Goal: Task Accomplishment & Management: Manage account settings

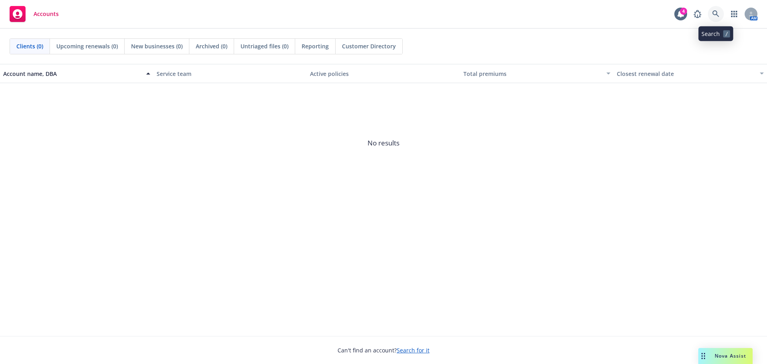
click at [718, 17] on icon at bounding box center [715, 13] width 7 height 7
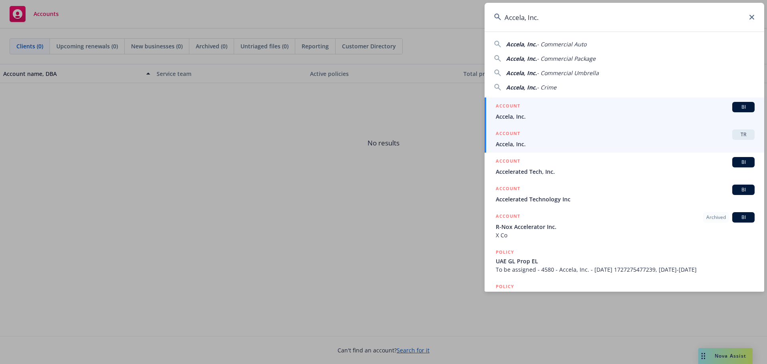
type input "Accela, Inc."
click at [579, 135] on div "ACCOUNT TR" at bounding box center [625, 134] width 259 height 10
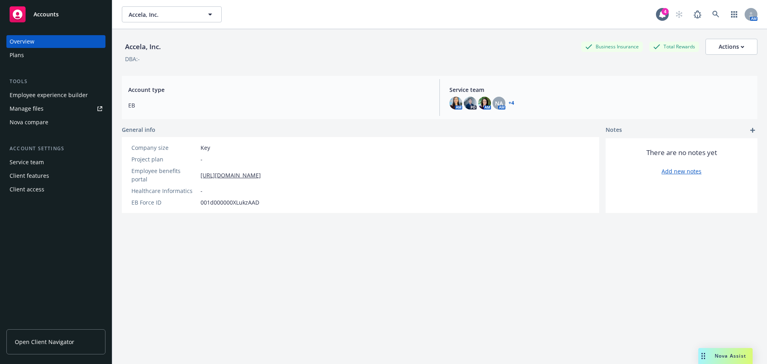
click at [38, 58] on div "Plans" at bounding box center [56, 55] width 93 height 13
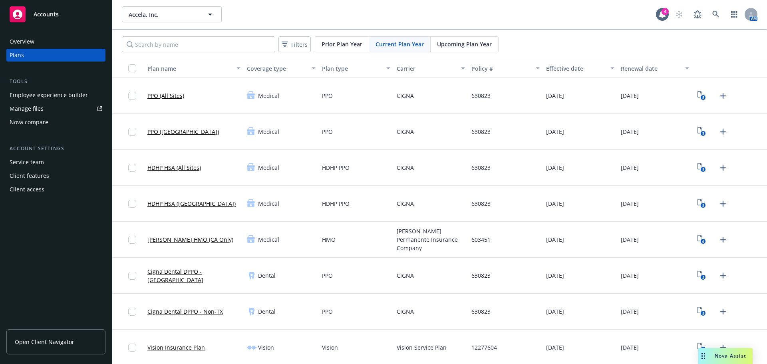
click at [450, 41] on span "Upcoming Plan Year" at bounding box center [464, 44] width 55 height 8
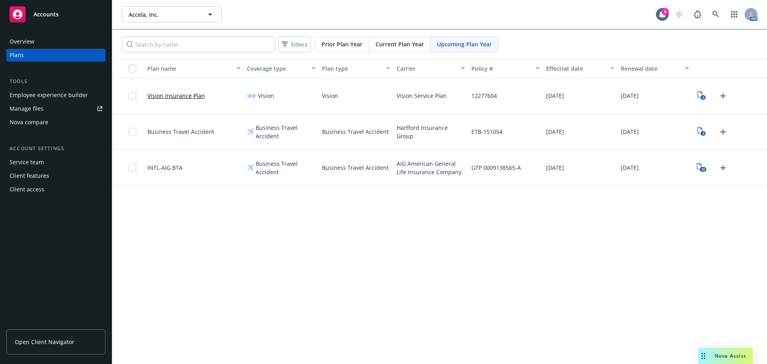
click at [415, 44] on span "Current Plan Year" at bounding box center [399, 44] width 48 height 8
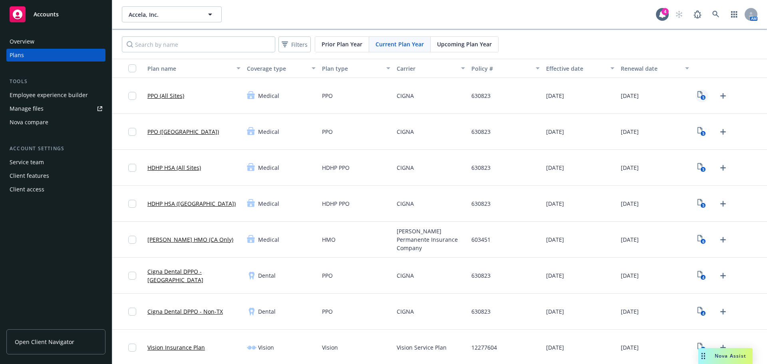
click at [702, 96] on text "5" at bounding box center [703, 97] width 2 height 5
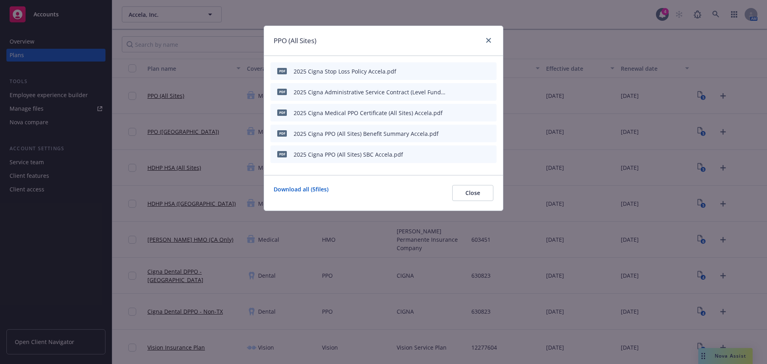
click at [457, 113] on div at bounding box center [471, 113] width 44 height 8
click at [448, 114] on div "pdf 2025 Cigna Medical PPO Certificate (All Sites) Accela.pdf" at bounding box center [383, 113] width 226 height 18
click at [451, 114] on icon "button" at bounding box center [450, 112] width 5 height 5
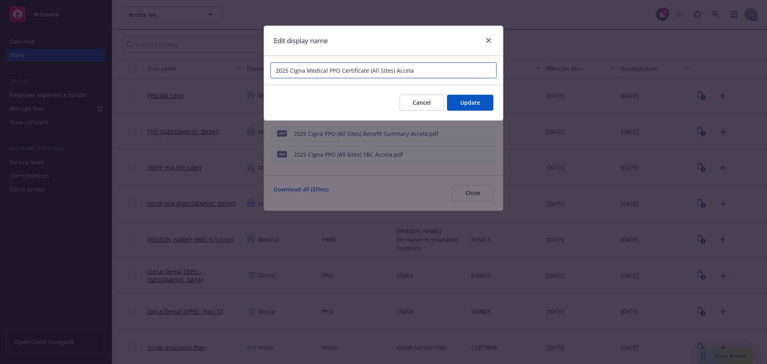
click at [317, 70] on input "2025 Cigna Medical PPO Certificate (All Sites) Accela" at bounding box center [383, 70] width 226 height 16
type input "2025 Cigna PPO Certificate (All Sites) Accela"
click at [467, 103] on span "Update" at bounding box center [470, 103] width 20 height 8
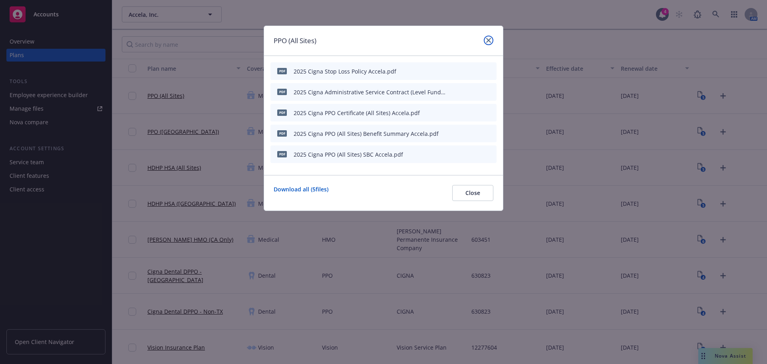
drag, startPoint x: 486, startPoint y: 36, endPoint x: 654, endPoint y: 84, distance: 174.3
click at [488, 37] on link "close" at bounding box center [489, 41] width 10 height 10
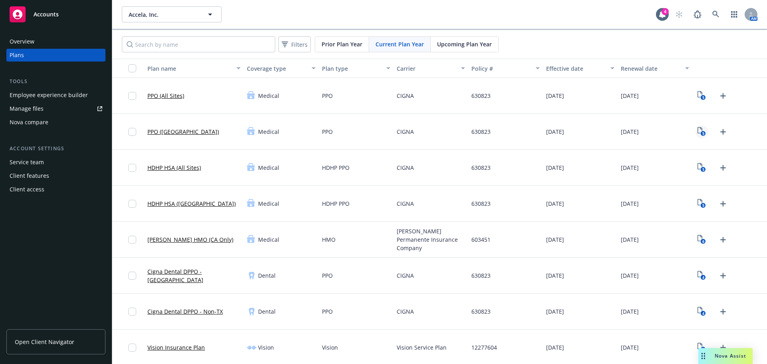
click at [702, 133] on text "5" at bounding box center [703, 133] width 2 height 5
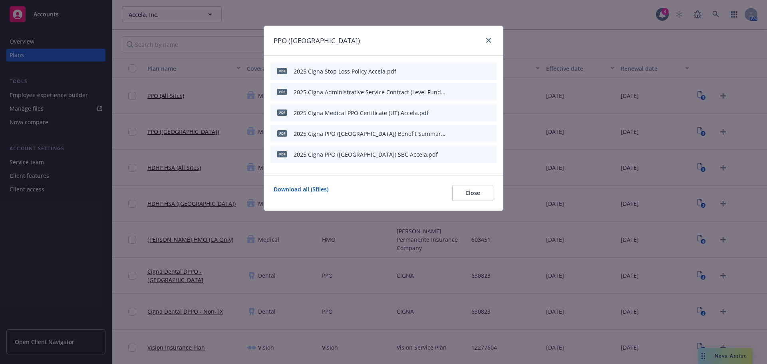
click at [452, 113] on icon "button" at bounding box center [450, 112] width 5 height 5
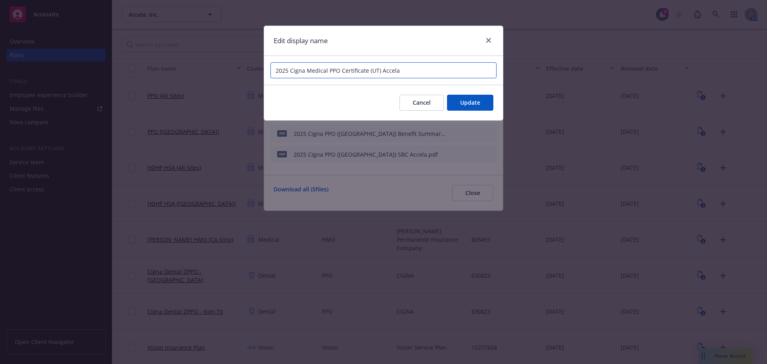
click at [310, 72] on input "2025 Cigna Medical PPO Certificate (UT) Accela" at bounding box center [383, 70] width 226 height 16
type input "2025 Cigna PPO Certificate (UT) Accela"
click at [460, 101] on button "Update" at bounding box center [470, 103] width 46 height 16
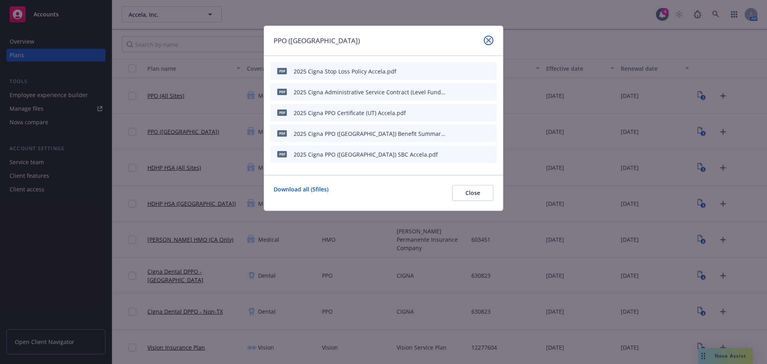
click at [490, 41] on icon "close" at bounding box center [488, 40] width 5 height 5
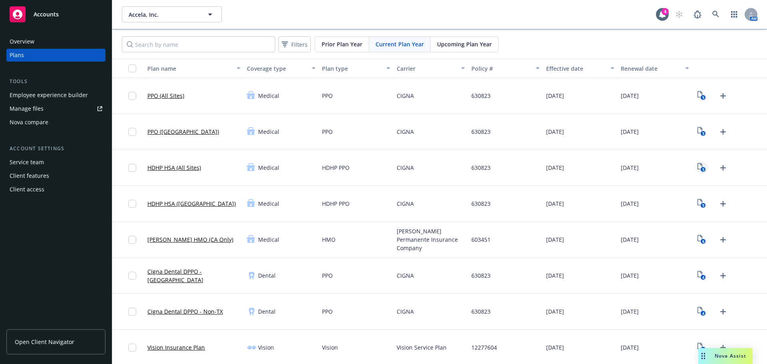
click at [697, 170] on icon "5" at bounding box center [701, 167] width 8 height 9
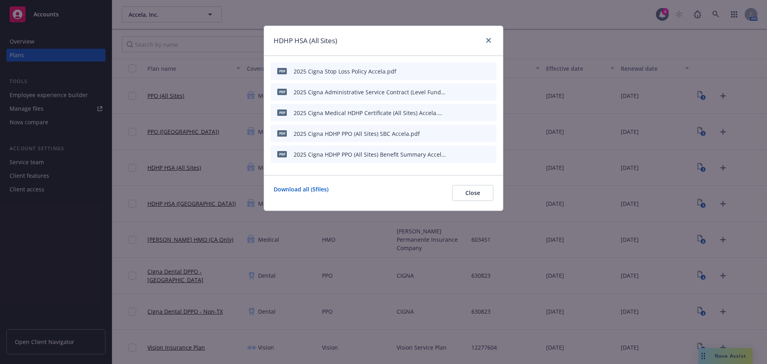
click at [452, 114] on icon "button" at bounding box center [450, 112] width 5 height 5
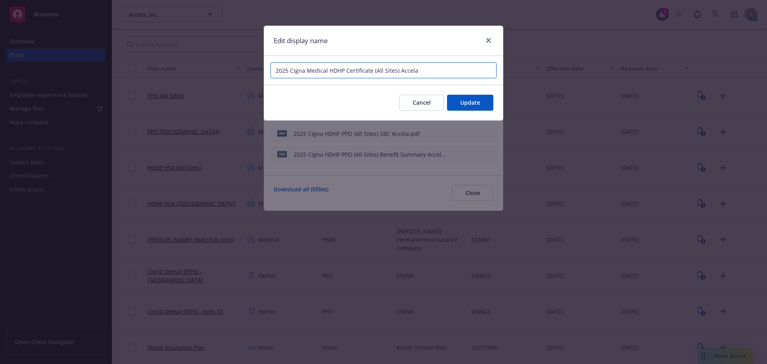
click at [315, 73] on input "2025 Cigna Medical HDHP Certificate (All Sites) Accela" at bounding box center [383, 70] width 226 height 16
type input "2025 Cigna HDHP Certificate (All Sites) Accela"
click at [481, 95] on button "Update" at bounding box center [470, 103] width 46 height 16
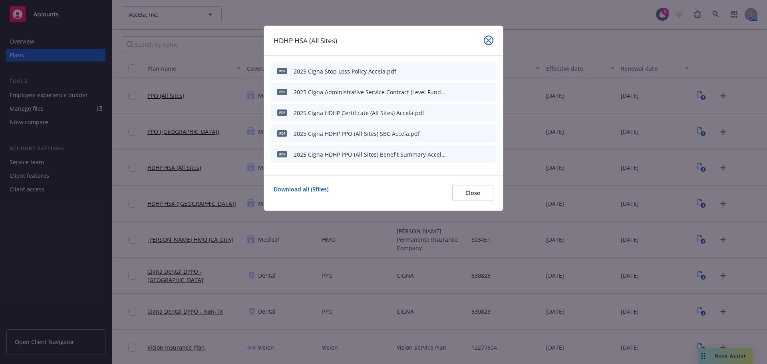
click at [489, 42] on icon "close" at bounding box center [488, 40] width 5 height 5
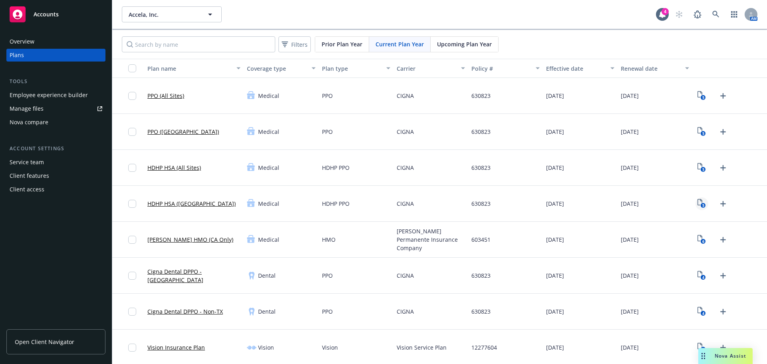
click at [702, 201] on link "5" at bounding box center [701, 203] width 13 height 13
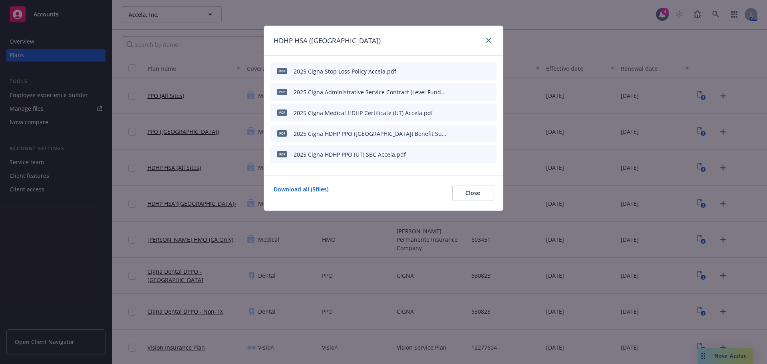
click at [448, 111] on div "pdf 2025 Cigna Medical HDHP Certificate (UT) Accela.pdf" at bounding box center [383, 113] width 226 height 18
click at [451, 111] on icon "button" at bounding box center [450, 112] width 5 height 5
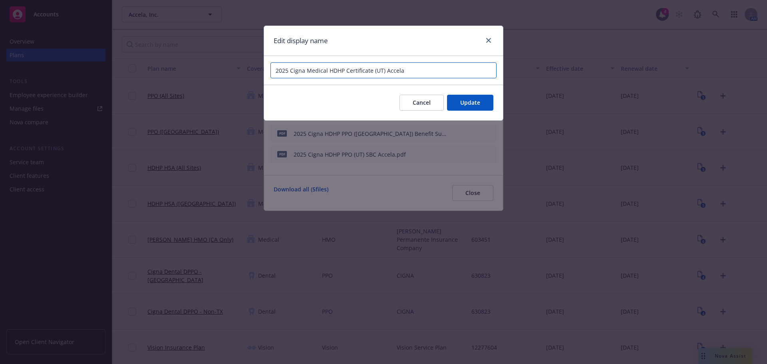
click at [317, 69] on input "2025 Cigna Medical HDHP Certificate (UT) Accela" at bounding box center [383, 70] width 226 height 16
type input "2025 Cigna HDHP Certificate (UT) Accela"
click at [463, 101] on span "Update" at bounding box center [470, 103] width 20 height 8
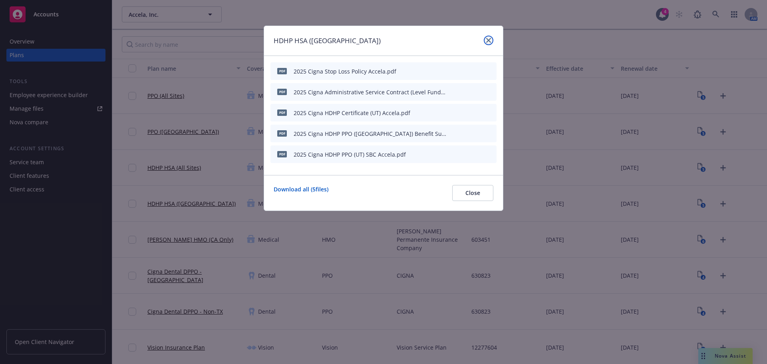
click at [488, 41] on icon "close" at bounding box center [488, 40] width 5 height 5
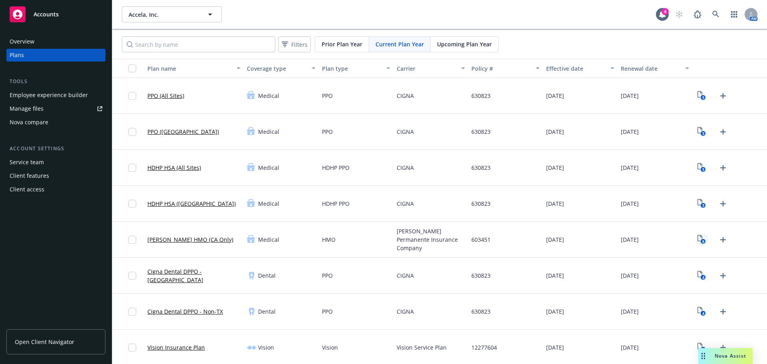
click at [697, 241] on icon "View Plan Documents" at bounding box center [699, 238] width 5 height 6
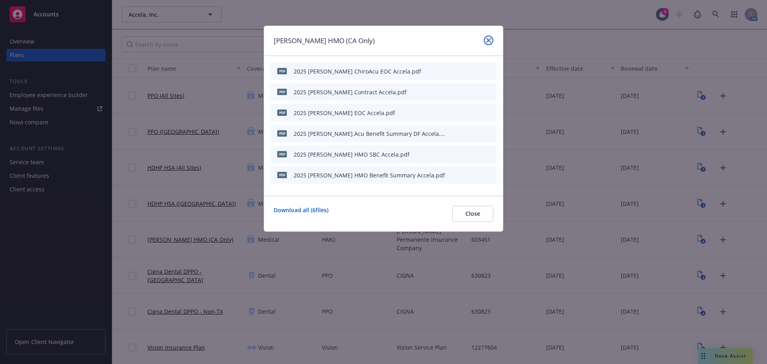
click at [490, 44] on link "close" at bounding box center [489, 41] width 10 height 10
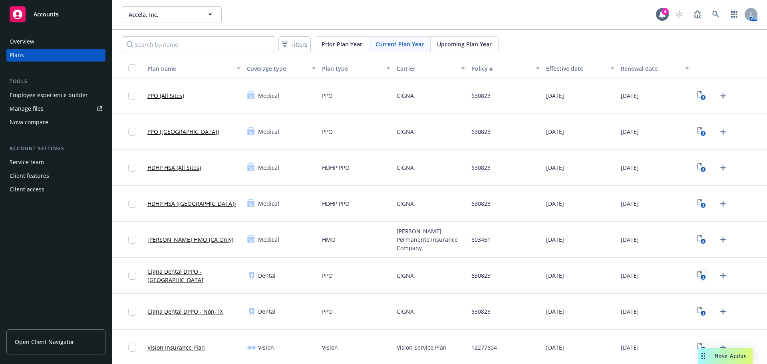
click at [700, 276] on rect "View Plan Documents" at bounding box center [702, 277] width 5 height 5
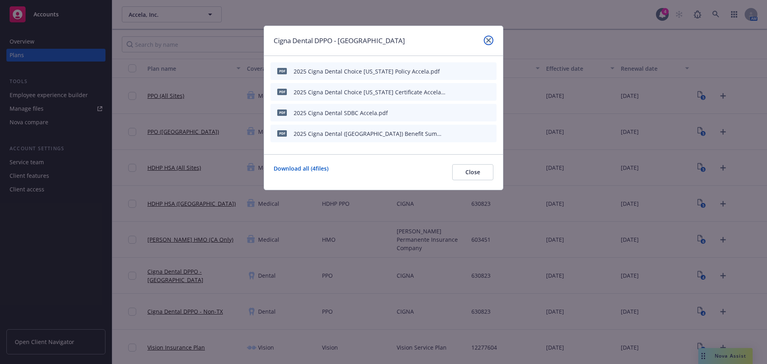
click at [487, 42] on icon "close" at bounding box center [488, 40] width 5 height 5
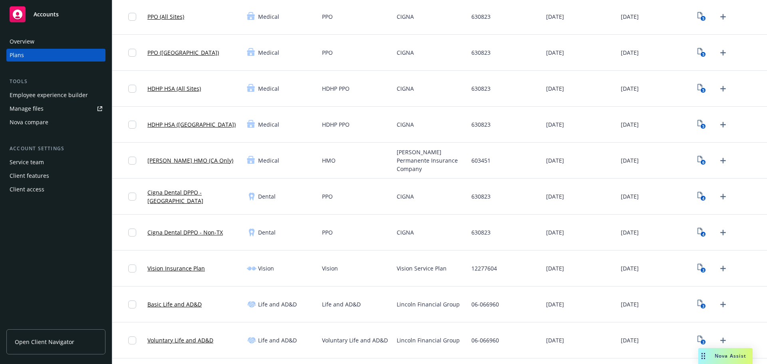
scroll to position [80, 0]
click at [699, 272] on link "3" at bounding box center [701, 267] width 13 height 13
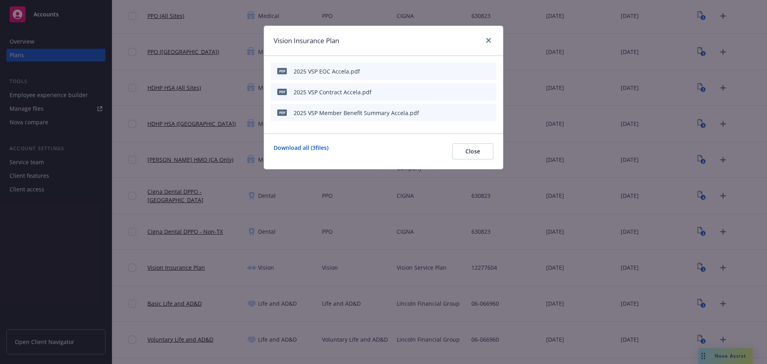
click at [453, 70] on icon "button" at bounding box center [452, 70] width 2 height 2
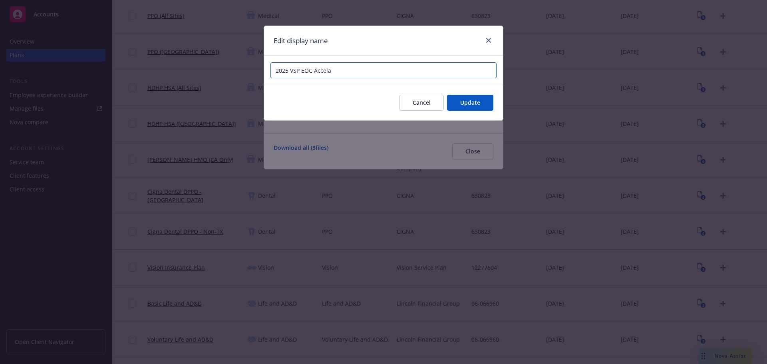
click at [303, 70] on input "2025 VSP EOC Accela" at bounding box center [383, 70] width 226 height 16
type input "2025 VSP Vision EOC Accela"
click at [481, 106] on button "Update" at bounding box center [470, 103] width 46 height 16
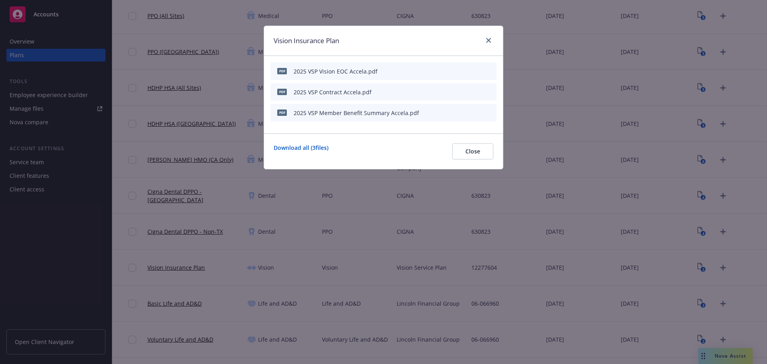
click at [454, 90] on button "button" at bounding box center [451, 92] width 6 height 6
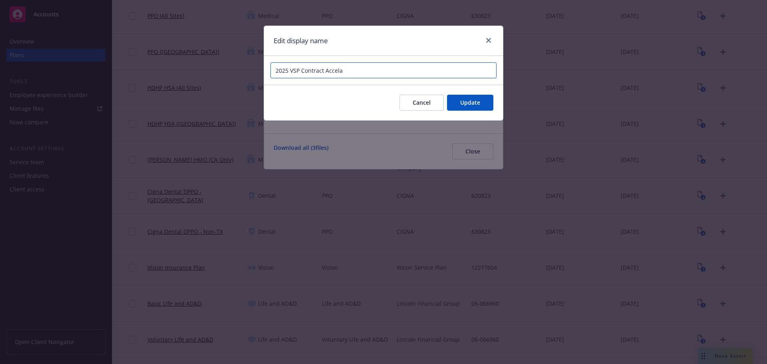
click at [301, 71] on input "2025 VSP Contract Accela" at bounding box center [383, 70] width 226 height 16
type input "2025 VSP Vision Contract Accela"
click at [458, 102] on button "Update" at bounding box center [470, 103] width 46 height 16
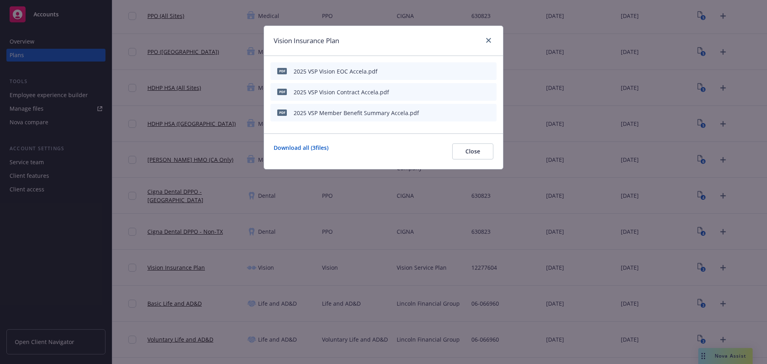
click at [450, 113] on icon "button" at bounding box center [450, 113] width 4 height 4
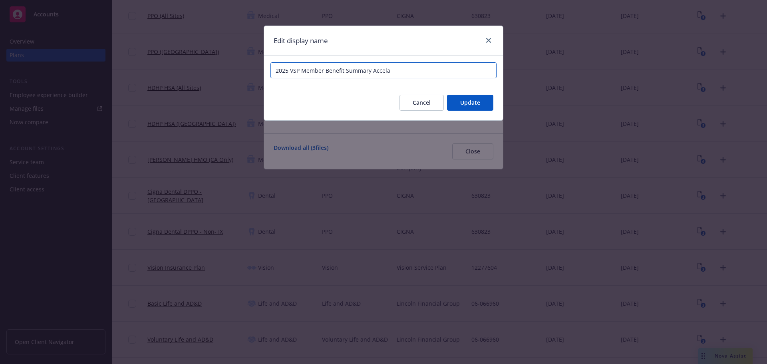
click at [301, 71] on input "2025 VSP Member Benefit Summary Accela" at bounding box center [383, 70] width 226 height 16
type input "2025 VSP Vision Member Benefit Summary Accela"
click at [472, 99] on span "Update" at bounding box center [470, 103] width 20 height 8
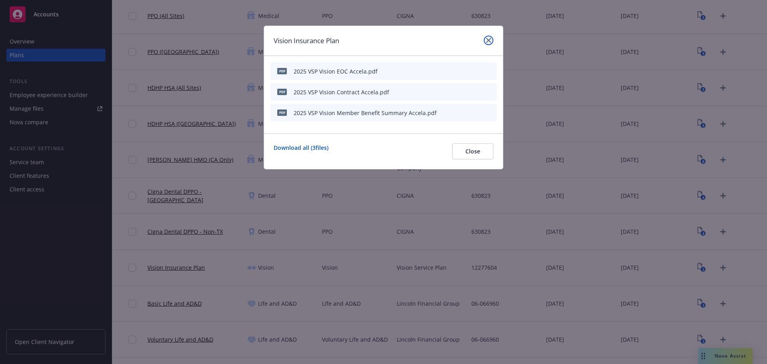
click at [488, 43] on link "close" at bounding box center [489, 41] width 10 height 10
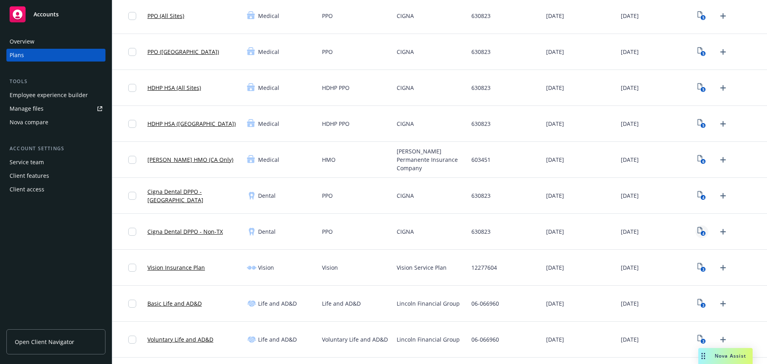
click at [697, 230] on icon "4" at bounding box center [701, 231] width 8 height 9
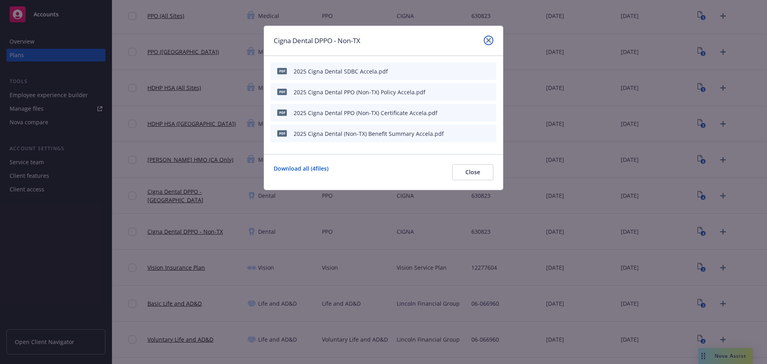
click at [488, 38] on icon "close" at bounding box center [488, 40] width 5 height 5
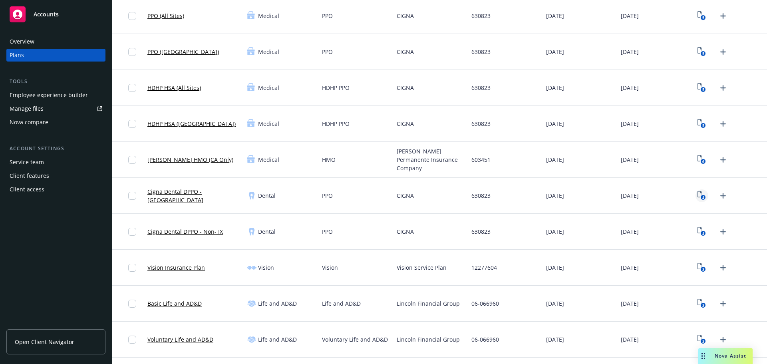
click at [698, 189] on link "4" at bounding box center [701, 195] width 13 height 13
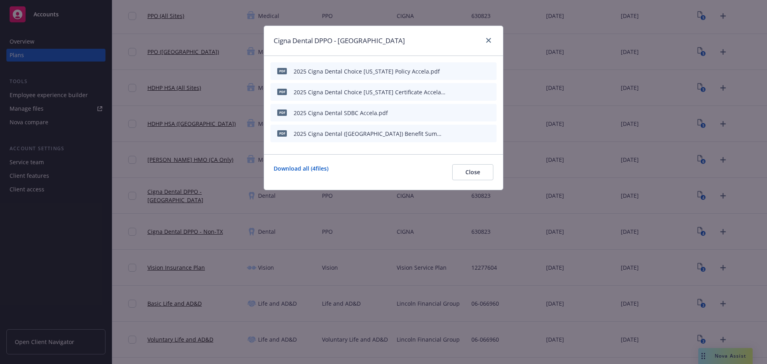
click at [489, 34] on div "Cigna Dental DPPO - [GEOGRAPHIC_DATA]" at bounding box center [383, 41] width 239 height 30
click at [490, 37] on link "close" at bounding box center [489, 41] width 10 height 10
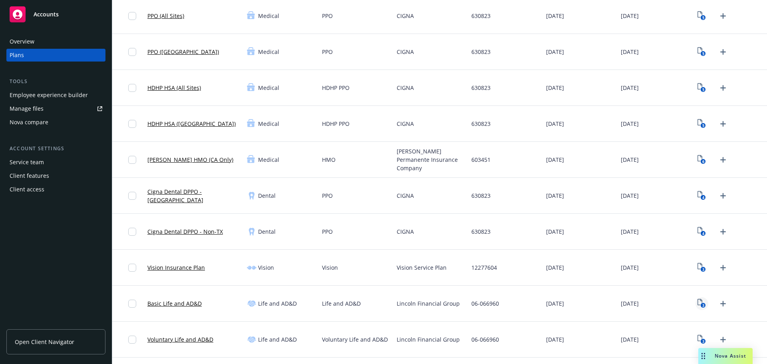
click at [697, 307] on icon "3" at bounding box center [701, 303] width 8 height 9
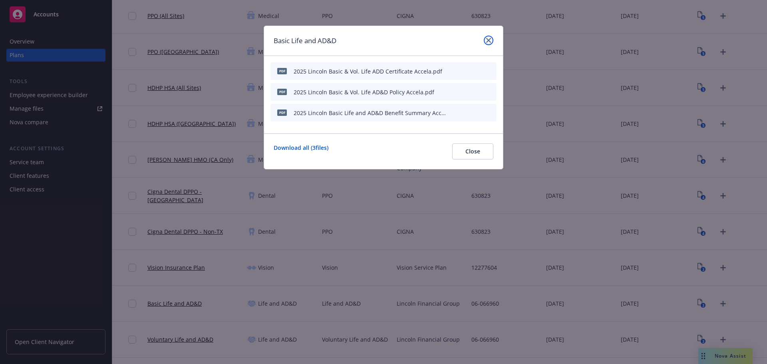
click at [489, 40] on icon "close" at bounding box center [488, 40] width 5 height 5
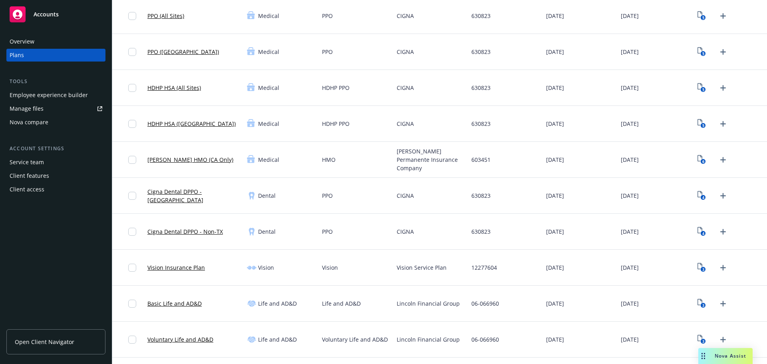
scroll to position [240, 0]
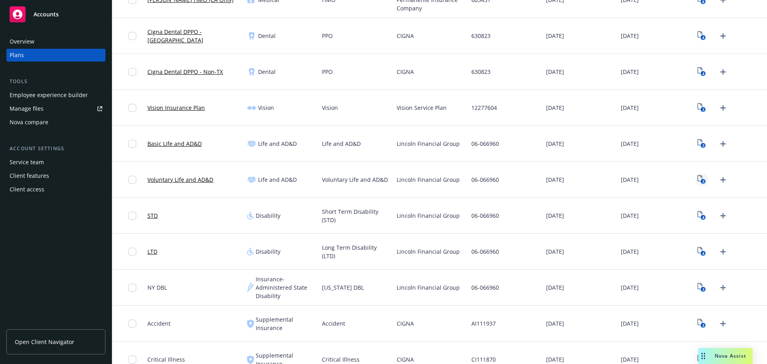
click at [697, 182] on icon "3" at bounding box center [701, 179] width 8 height 9
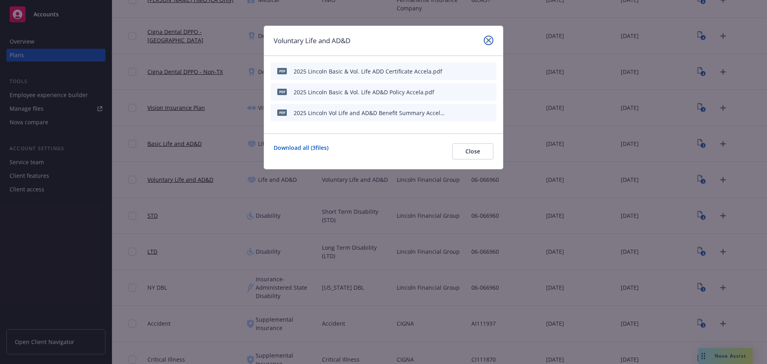
click at [485, 40] on link "close" at bounding box center [489, 41] width 10 height 10
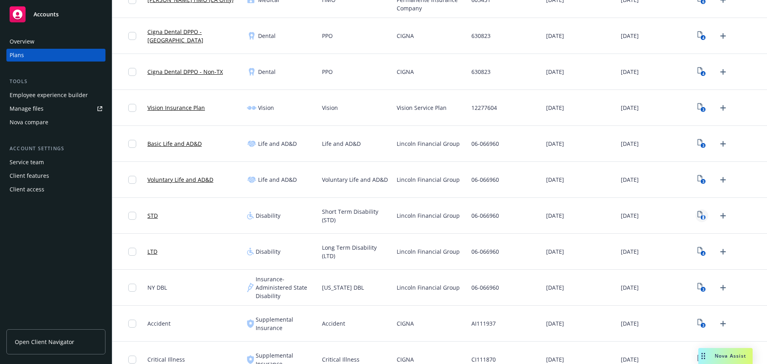
click at [698, 217] on icon "4" at bounding box center [701, 215] width 8 height 9
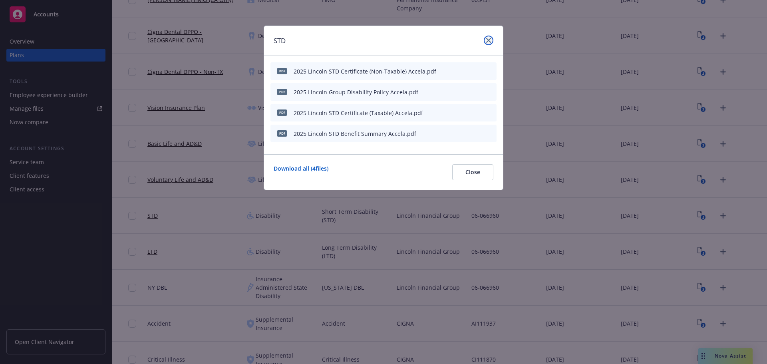
click at [491, 40] on link "close" at bounding box center [489, 41] width 10 height 10
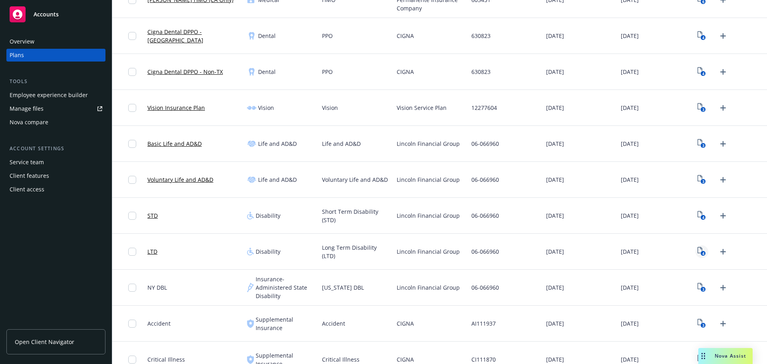
click at [697, 249] on icon "4" at bounding box center [701, 251] width 8 height 9
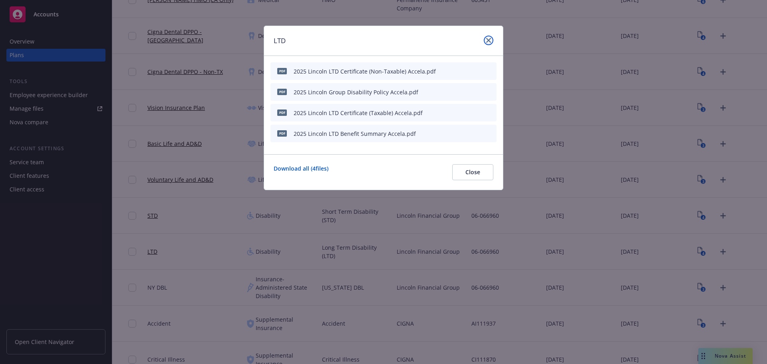
click at [491, 39] on link "close" at bounding box center [489, 41] width 10 height 10
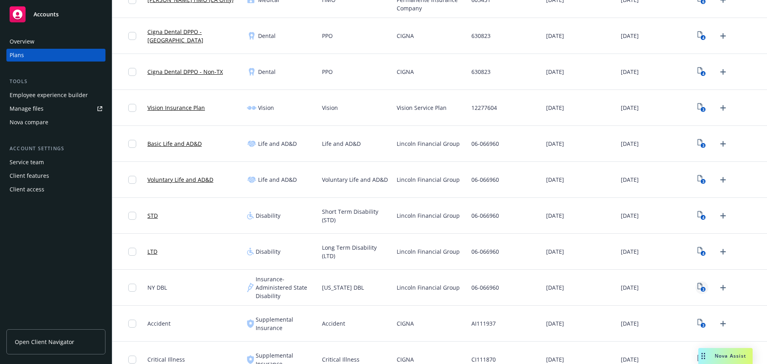
click at [697, 284] on icon "3" at bounding box center [701, 287] width 8 height 9
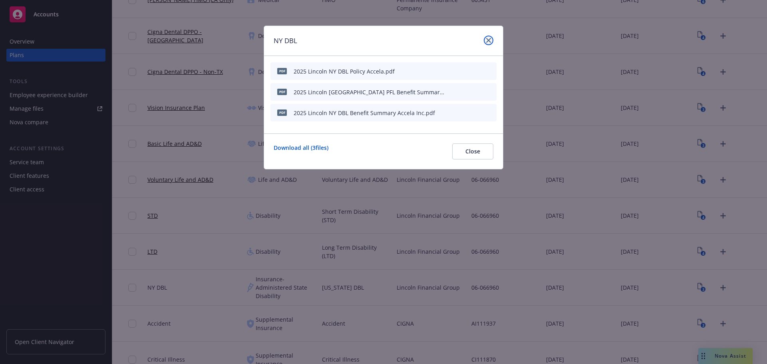
click at [486, 41] on icon "close" at bounding box center [488, 40] width 5 height 5
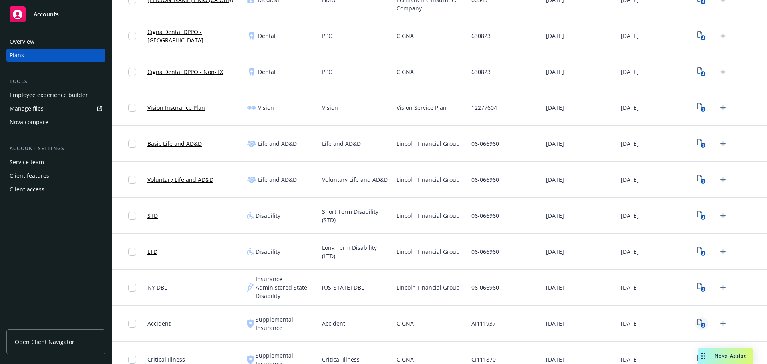
click at [697, 323] on icon "3" at bounding box center [701, 323] width 8 height 9
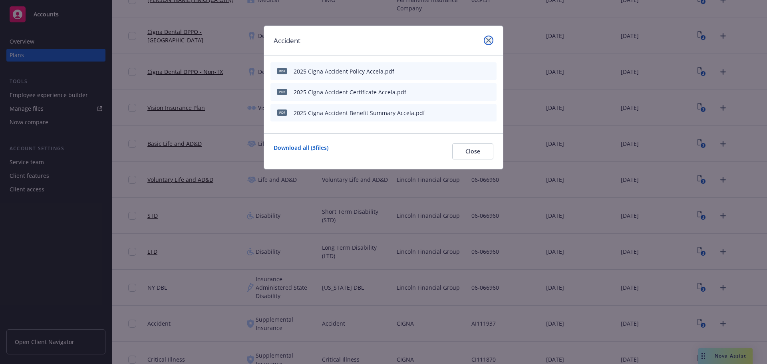
click at [488, 42] on icon "close" at bounding box center [488, 40] width 5 height 5
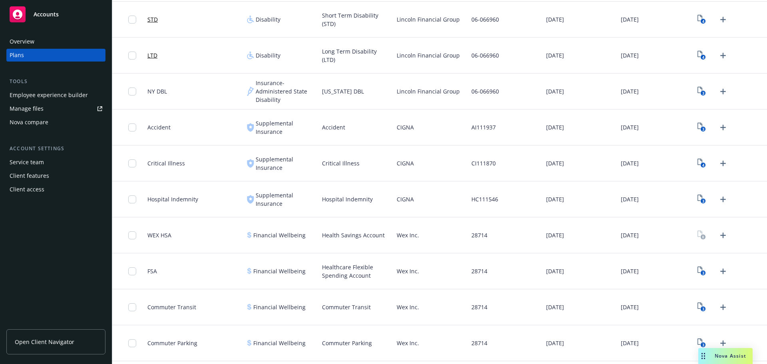
scroll to position [479, 0]
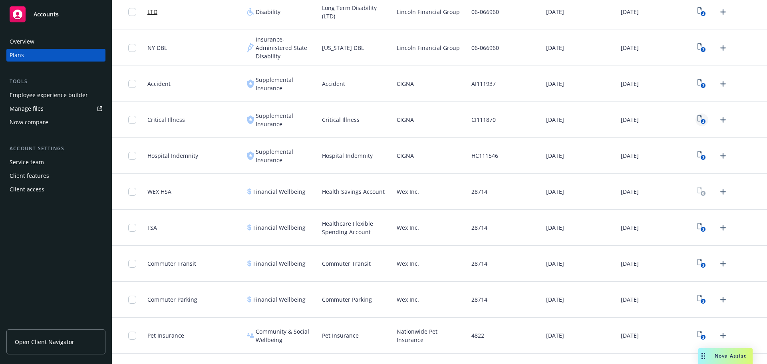
click at [695, 126] on link "4" at bounding box center [701, 119] width 13 height 13
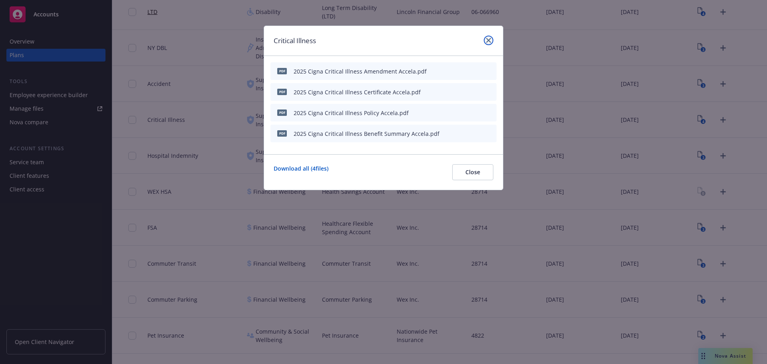
click at [488, 40] on icon "close" at bounding box center [488, 40] width 5 height 5
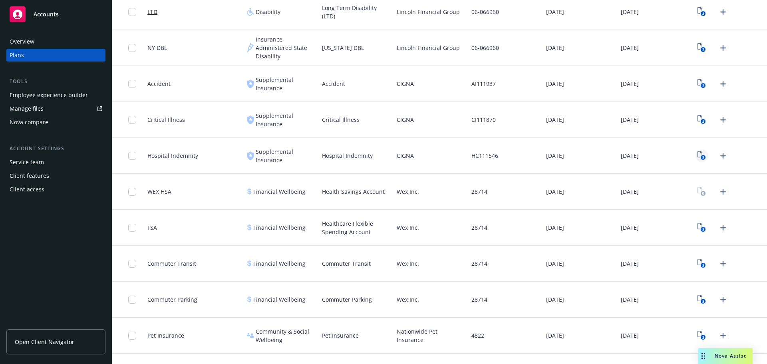
click at [697, 160] on icon "3" at bounding box center [701, 155] width 8 height 9
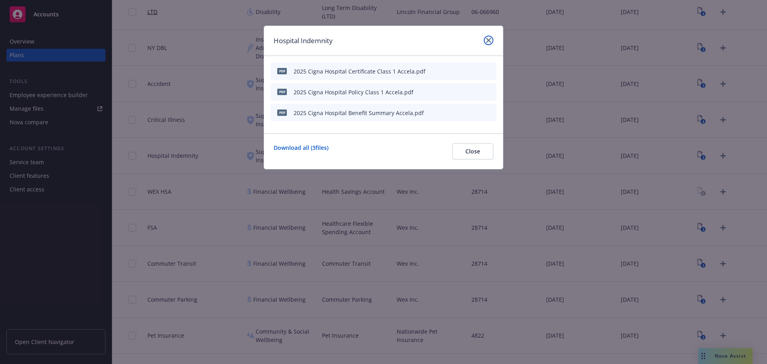
click at [486, 40] on link "close" at bounding box center [489, 41] width 10 height 10
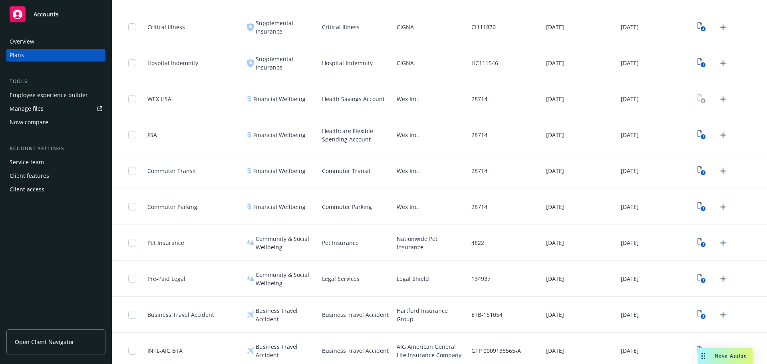
scroll to position [599, 0]
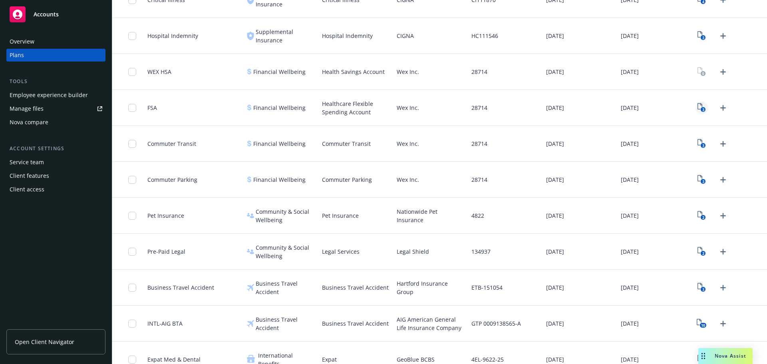
click at [697, 107] on icon "3" at bounding box center [701, 107] width 8 height 9
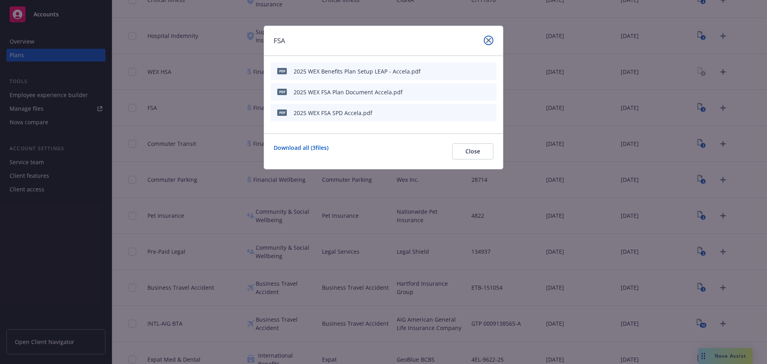
click at [489, 40] on icon "close" at bounding box center [488, 40] width 5 height 5
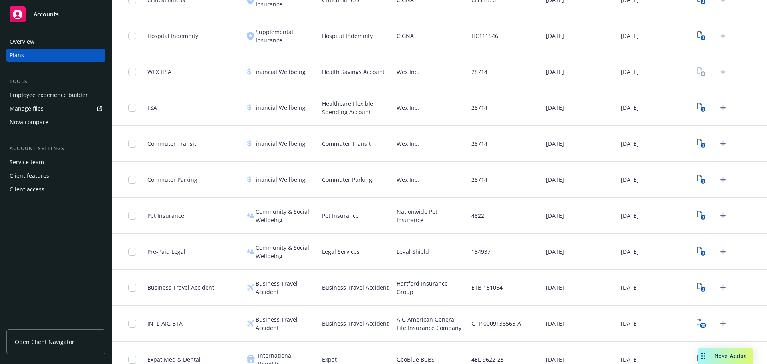
click at [695, 145] on div "3" at bounding box center [712, 143] width 34 height 13
click at [695, 146] on link "3" at bounding box center [701, 143] width 13 height 13
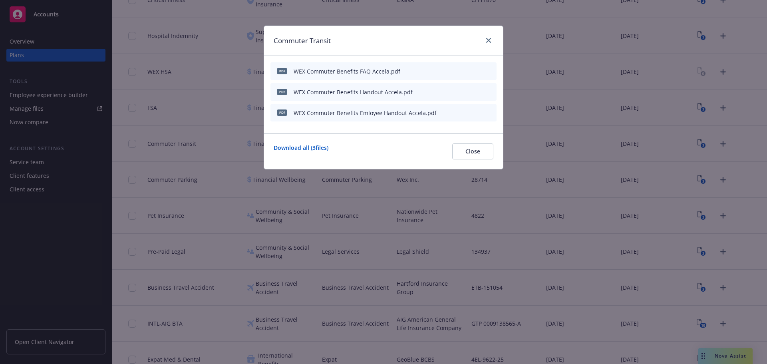
click at [451, 73] on icon "button" at bounding box center [450, 71] width 5 height 5
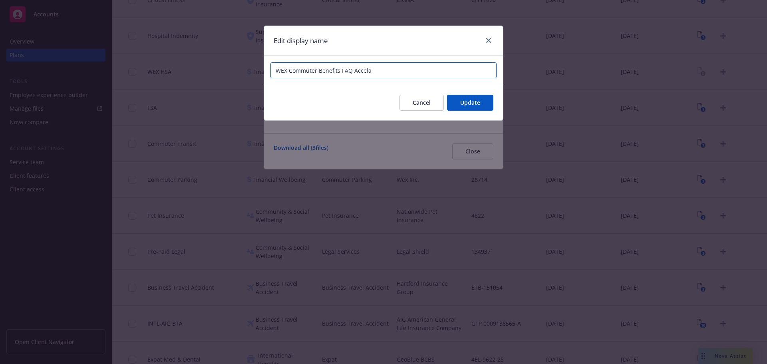
drag, startPoint x: 275, startPoint y: 71, endPoint x: 287, endPoint y: 77, distance: 13.8
click at [274, 71] on input "WEX Commuter Benefits FAQ Accela" at bounding box center [383, 70] width 226 height 16
type input "2025 WEX Commuter Benefits FAQ Accela"
click at [474, 110] on button "Update" at bounding box center [470, 103] width 46 height 16
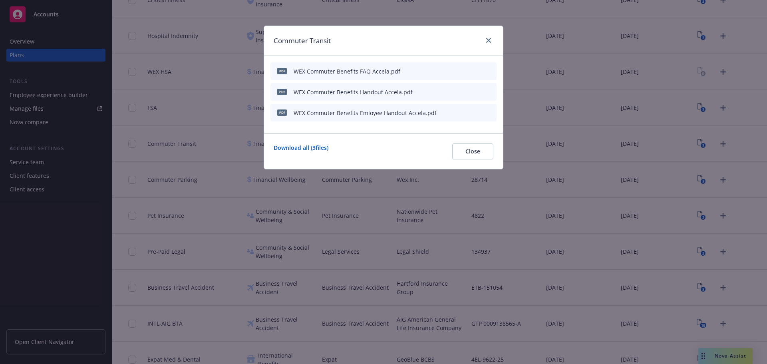
click at [449, 90] on icon "button" at bounding box center [450, 91] width 5 height 5
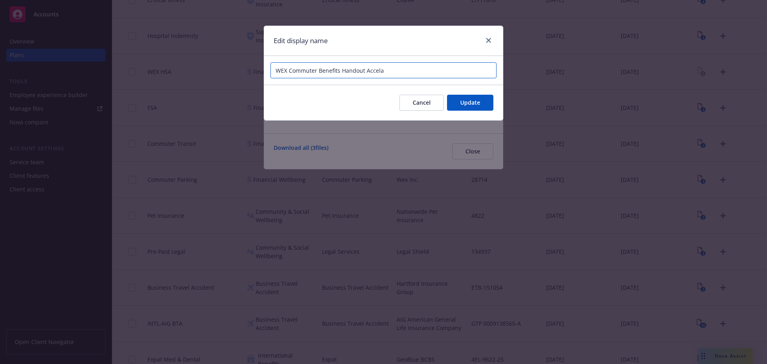
click at [276, 71] on input "WEX Commuter Benefits Handout Accela" at bounding box center [383, 70] width 226 height 16
type input "2025 WEX Commuter Benefits Handout Accela"
click at [469, 109] on button "Update" at bounding box center [470, 103] width 46 height 16
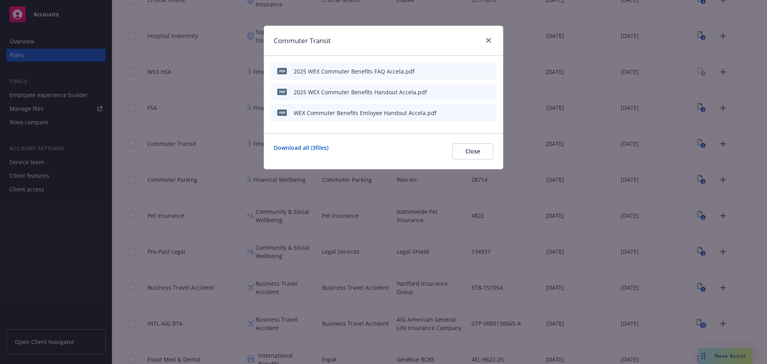
click at [449, 111] on div "pdf WEX Commuter Benefits Emloyee Handout Accela.pdf" at bounding box center [383, 113] width 226 height 18
click at [451, 111] on icon "button" at bounding box center [450, 112] width 5 height 5
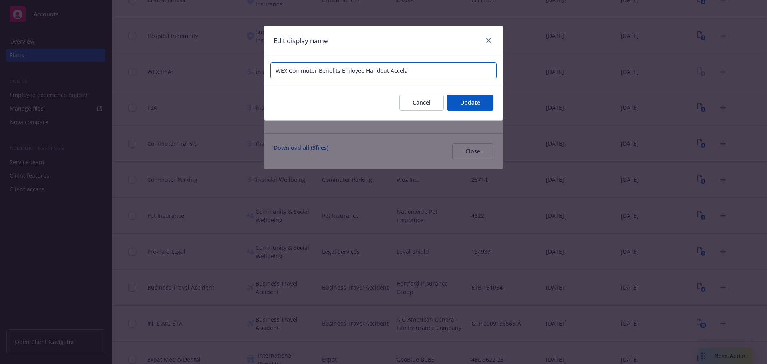
click at [275, 70] on input "WEX Commuter Benefits Emloyee Handout Accela" at bounding box center [383, 70] width 226 height 16
type input "2025 WEX Commuter Benefits Emloyee Handout Accela"
click at [463, 110] on button "Update" at bounding box center [470, 103] width 46 height 16
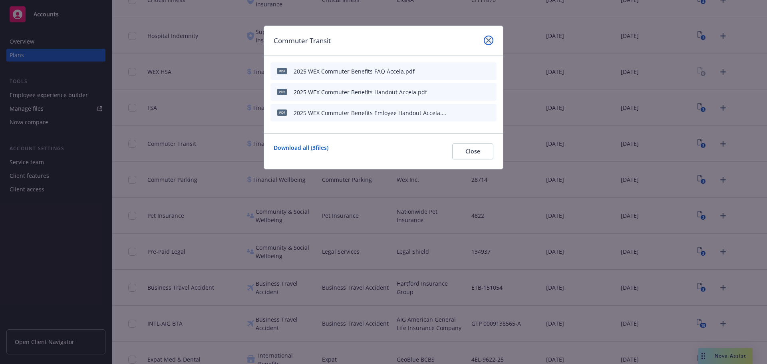
click at [487, 40] on icon "close" at bounding box center [488, 40] width 5 height 5
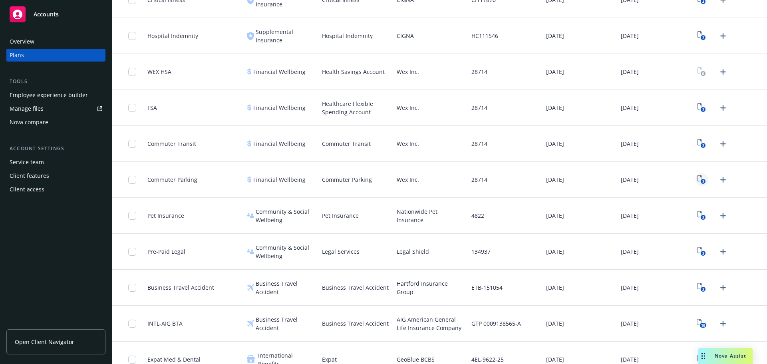
click at [697, 179] on icon "3" at bounding box center [701, 179] width 8 height 9
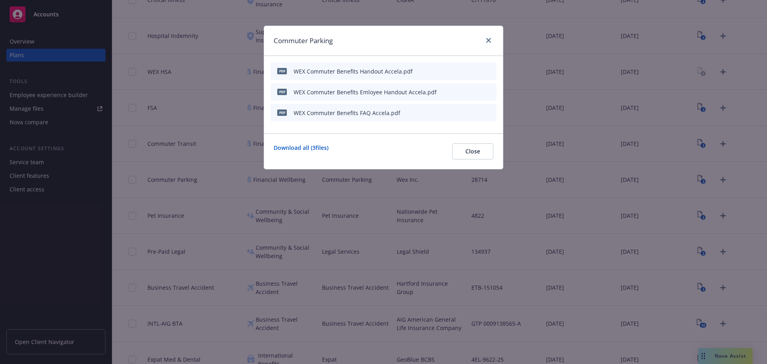
click at [450, 72] on icon "button" at bounding box center [450, 71] width 4 height 4
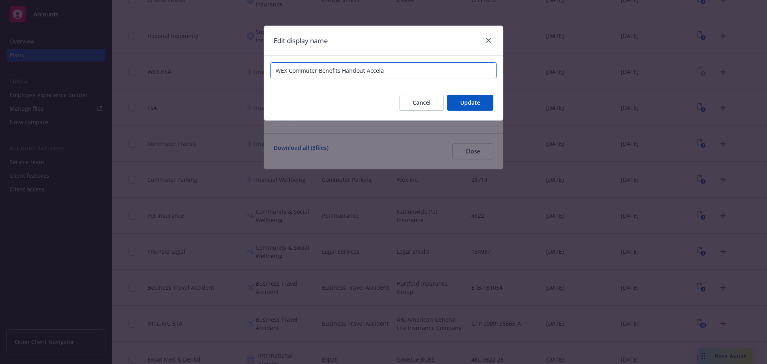
click at [276, 69] on input "WEX Commuter Benefits Handout Accela" at bounding box center [383, 70] width 226 height 16
type input "2025 WEX Commuter Benefits Handout Accela"
click at [461, 102] on span "Update" at bounding box center [470, 103] width 20 height 8
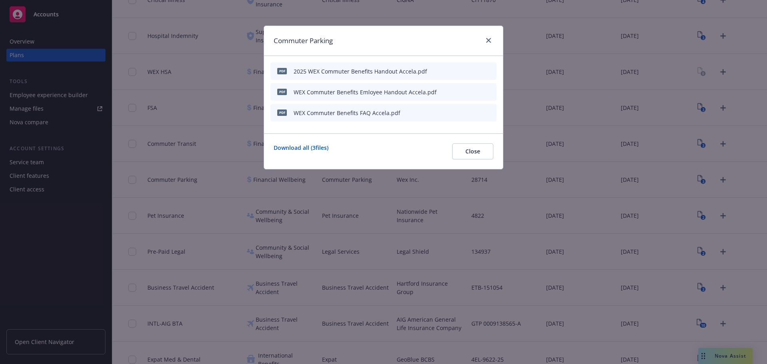
click at [450, 89] on icon "button" at bounding box center [450, 91] width 5 height 5
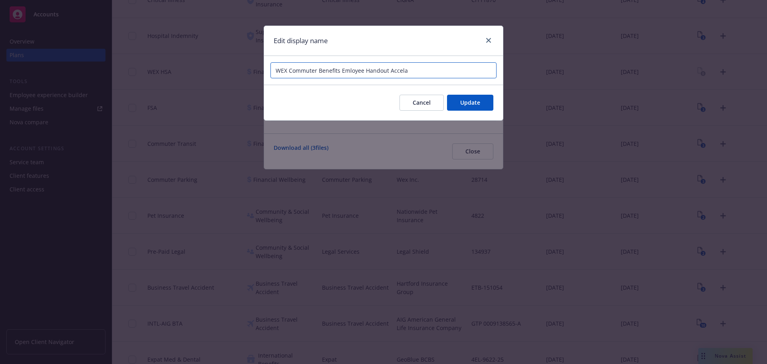
click at [272, 69] on input "WEX Commuter Benefits Emloyee Handout Accela" at bounding box center [383, 70] width 226 height 16
type input "2025 WEX Commuter Benefits Emloyee Handout Accela"
click at [493, 107] on button "Update" at bounding box center [470, 103] width 46 height 16
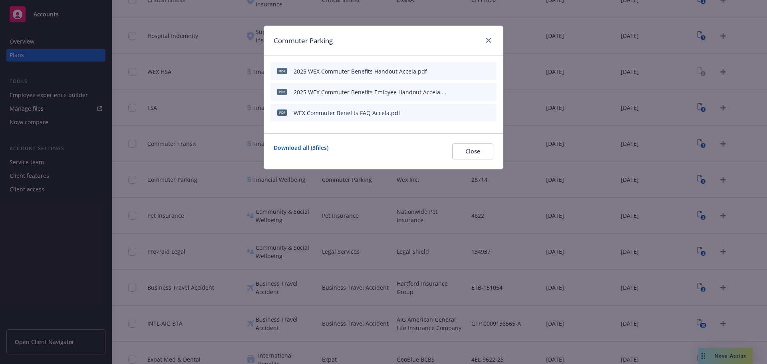
click at [448, 115] on div "pdf WEX Commuter Benefits FAQ Accela.pdf" at bounding box center [383, 113] width 226 height 18
click at [450, 113] on icon "button" at bounding box center [450, 113] width 4 height 4
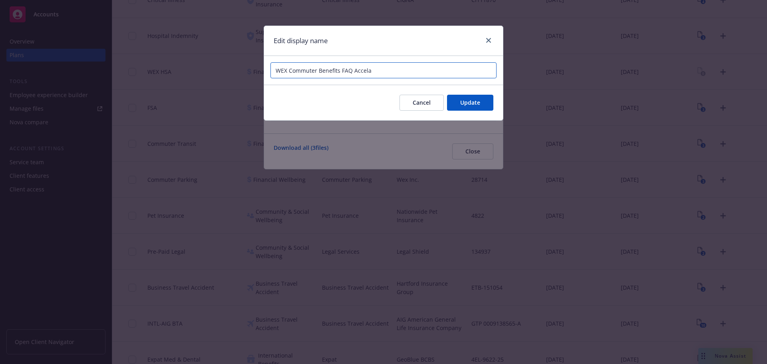
drag, startPoint x: 330, startPoint y: 65, endPoint x: 249, endPoint y: 63, distance: 80.7
click at [249, 63] on div "Edit display name WEX Commuter Benefits FAQ Accela Cancel Update" at bounding box center [383, 182] width 767 height 364
click at [278, 65] on input "WEX Commuter Benefits FAQ Accela" at bounding box center [383, 70] width 226 height 16
type input "2025 WEX Commuter Benefits FAQ Accela"
click at [458, 100] on button "Update" at bounding box center [470, 103] width 46 height 16
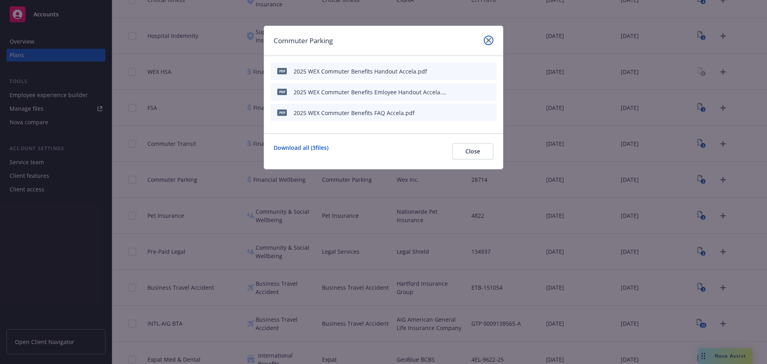
click at [488, 40] on icon "close" at bounding box center [488, 40] width 5 height 5
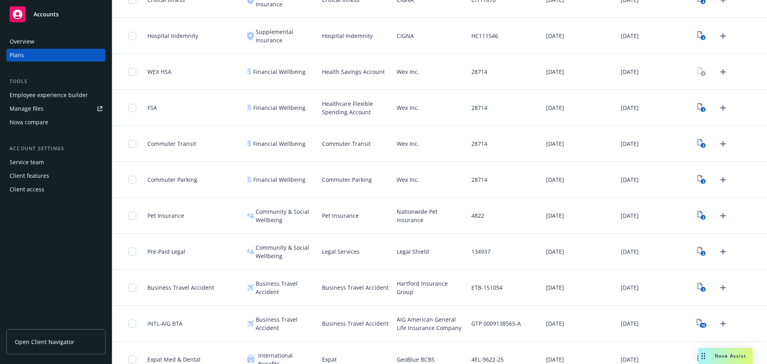
click at [697, 215] on icon "View Plan Documents" at bounding box center [699, 214] width 5 height 6
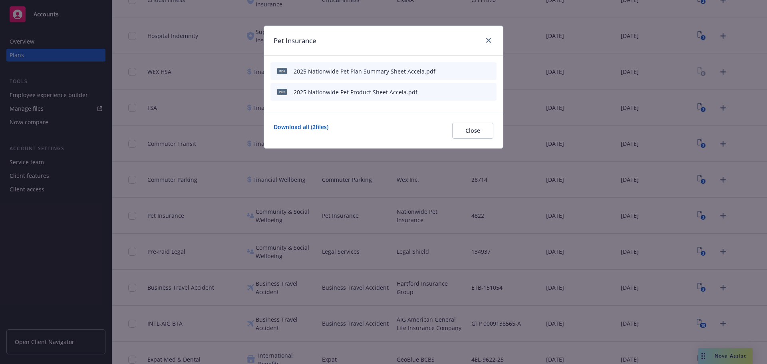
click at [487, 45] on div at bounding box center [486, 41] width 13 height 10
click at [487, 41] on icon "close" at bounding box center [488, 40] width 5 height 5
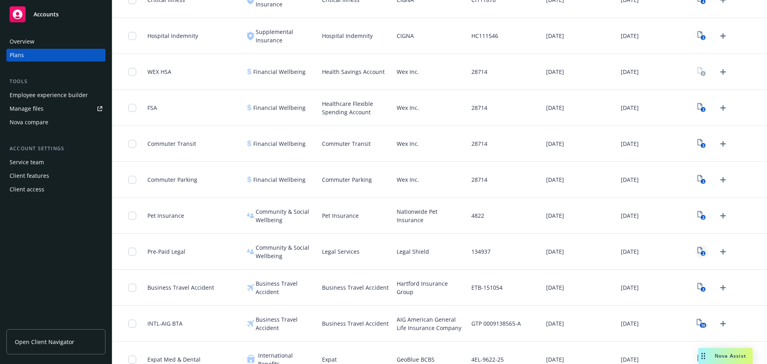
click at [697, 252] on icon "2" at bounding box center [701, 251] width 8 height 9
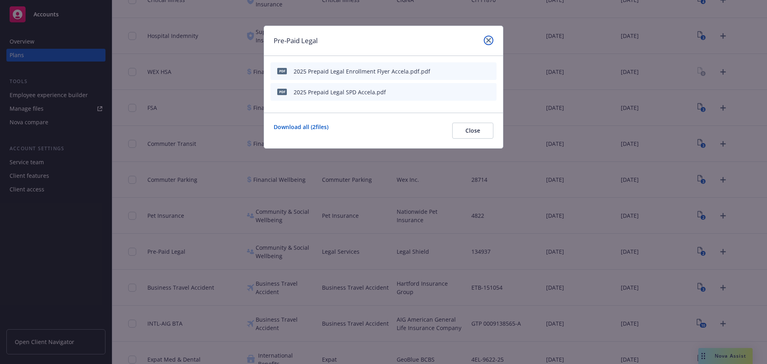
click at [490, 41] on icon "close" at bounding box center [488, 40] width 5 height 5
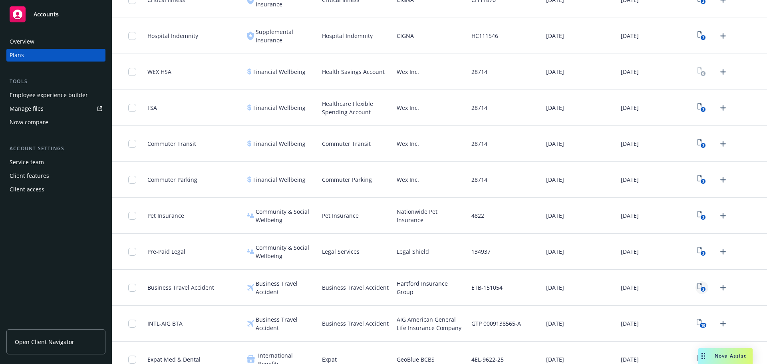
click at [701, 289] on link "3" at bounding box center [701, 287] width 13 height 13
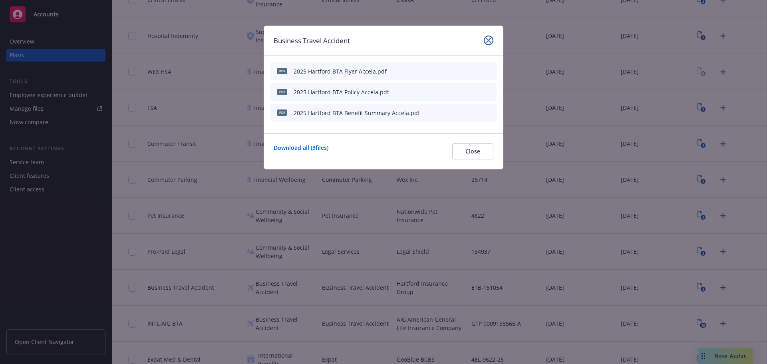
click at [487, 44] on link "close" at bounding box center [489, 41] width 10 height 10
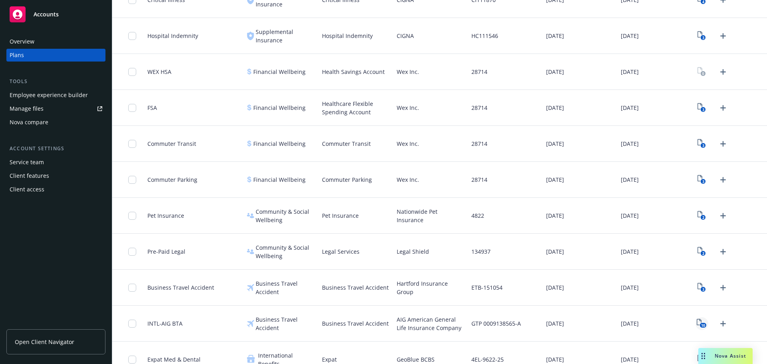
click at [701, 323] on text "10" at bounding box center [703, 325] width 4 height 5
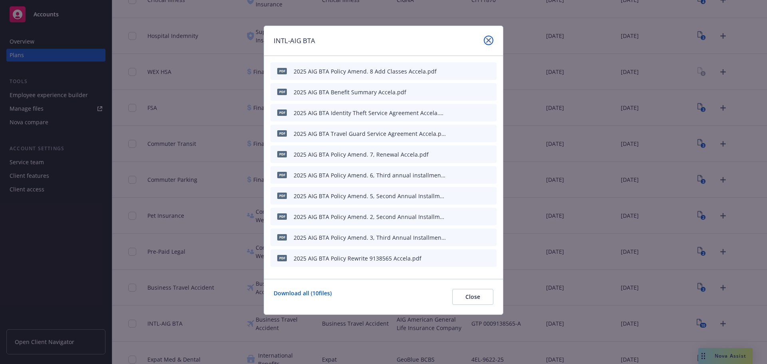
click at [488, 38] on icon "close" at bounding box center [488, 40] width 5 height 5
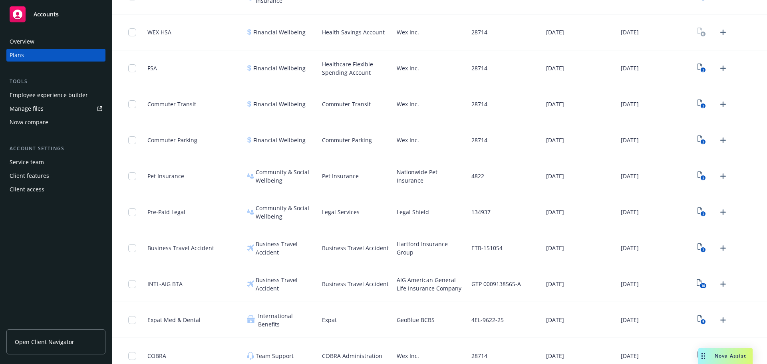
scroll to position [684, 0]
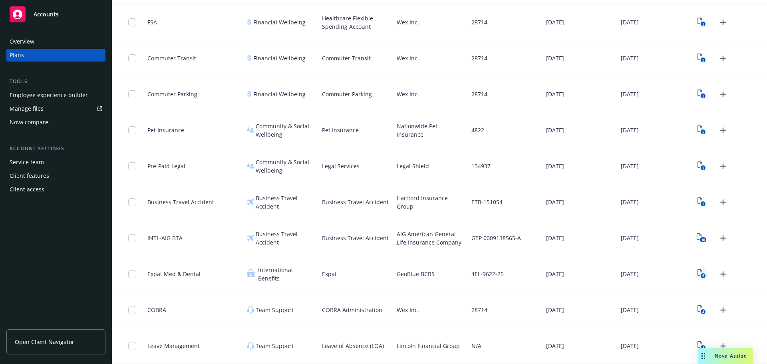
click at [701, 274] on link "5" at bounding box center [701, 274] width 13 height 13
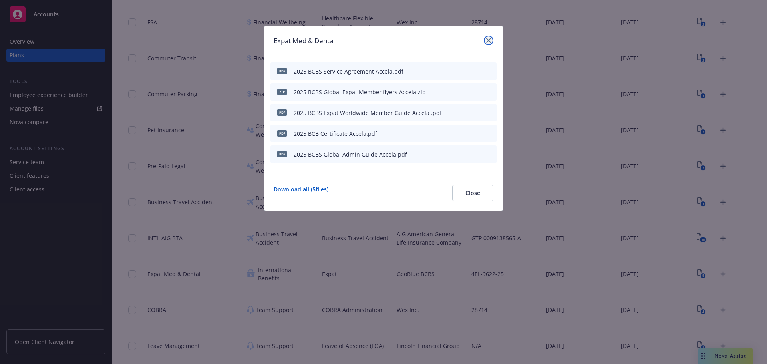
click at [490, 42] on icon "close" at bounding box center [488, 40] width 5 height 5
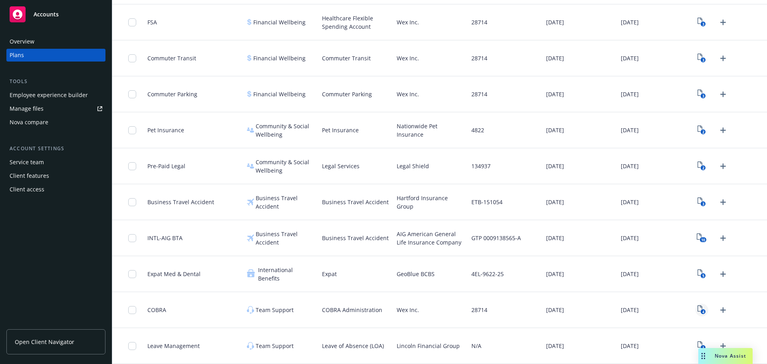
click at [700, 312] on rect "View Plan Documents" at bounding box center [702, 311] width 5 height 5
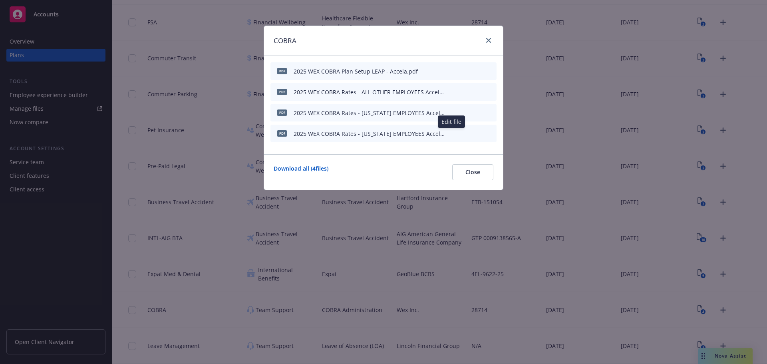
click at [450, 133] on icon "button" at bounding box center [450, 133] width 5 height 5
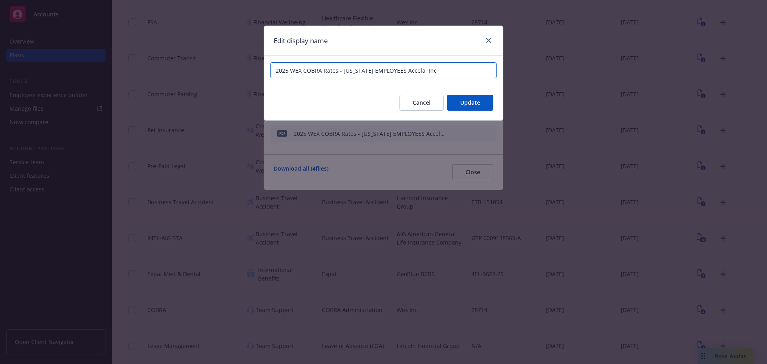
drag, startPoint x: 344, startPoint y: 70, endPoint x: 335, endPoint y: 71, distance: 8.5
click at [335, 71] on input "2025 WEX COBRA Rates - [US_STATE] EMPLOYEES Accela, Inc" at bounding box center [383, 70] width 226 height 16
click at [338, 71] on input "2025 WEX COBRA Rates - [US_STATE] EMPLOYEES Accela, Inc" at bounding box center [383, 70] width 226 height 16
type input "2025 WEX COBRA Rates [US_STATE] EMPLOYEES Accela, Inc"
click at [474, 95] on button "Update" at bounding box center [470, 103] width 46 height 16
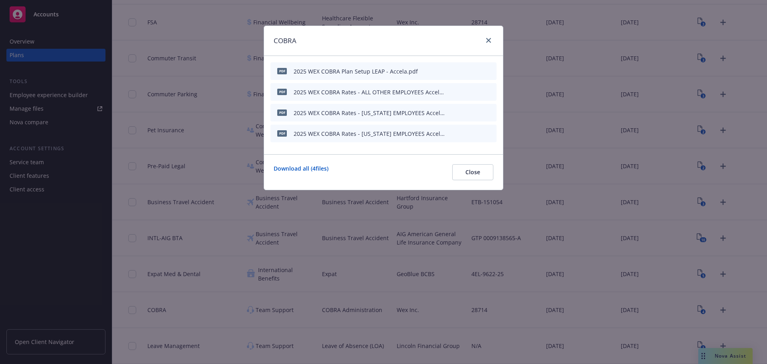
click at [461, 110] on icon "download file" at bounding box center [463, 112] width 6 height 6
click at [450, 113] on icon "button" at bounding box center [450, 112] width 5 height 5
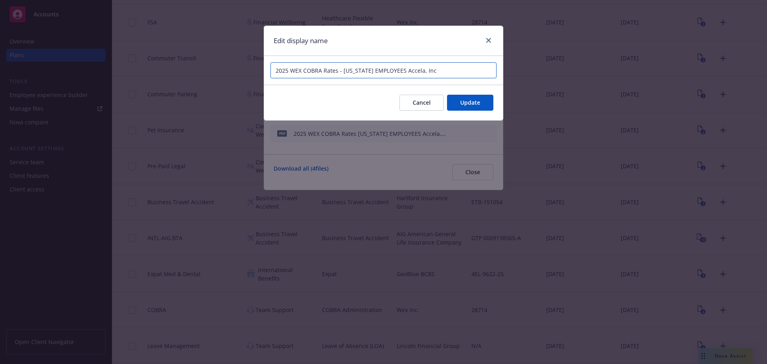
click at [339, 72] on input "2025 WEX COBRA Rates - [US_STATE] EMPLOYEES Accela, Inc" at bounding box center [383, 70] width 226 height 16
type input "2025 WEX COBRA Rates [US_STATE] EMPLOYEES Accela, Inc"
click at [462, 101] on span "Update" at bounding box center [470, 103] width 20 height 8
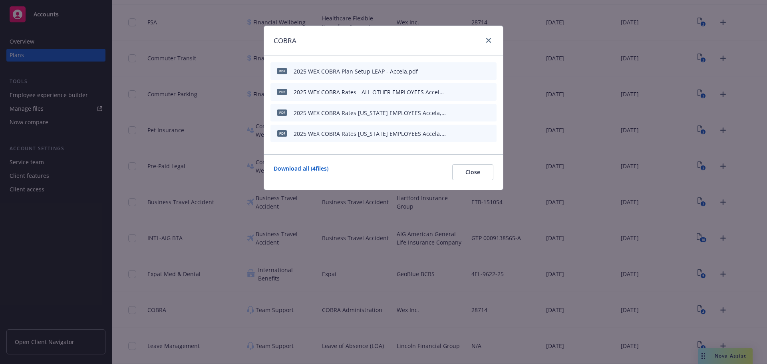
click at [452, 90] on icon "button" at bounding box center [450, 91] width 5 height 5
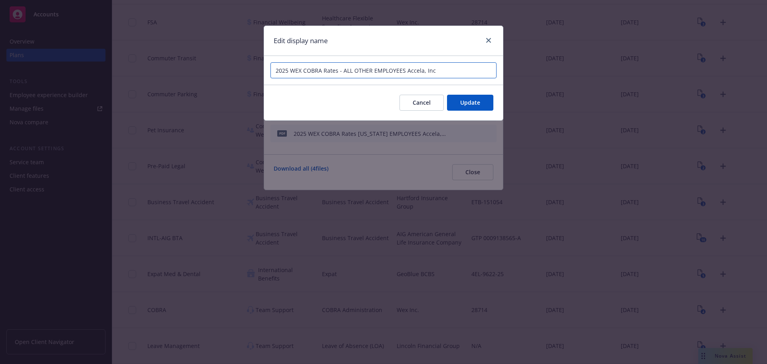
click at [339, 70] on input "2025 WEX COBRA Rates - ALL OTHER EMPLOYEES Accela, Inc" at bounding box center [383, 70] width 226 height 16
type input "2025 WEX COBRA Rates ALL OTHER EMPLOYEES Accela, Inc"
click at [459, 104] on button "Update" at bounding box center [470, 103] width 46 height 16
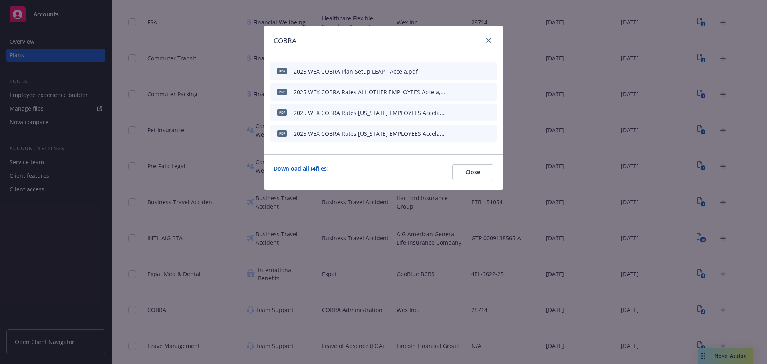
click at [452, 70] on icon "button" at bounding box center [450, 71] width 5 height 5
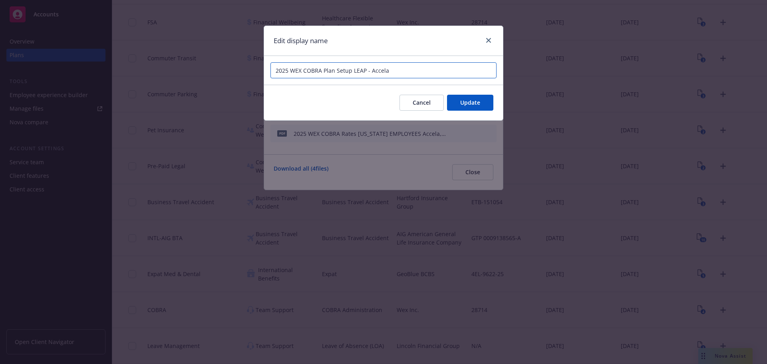
click at [367, 71] on input "2025 WEX COBRA Plan Setup LEAP - Accela" at bounding box center [383, 70] width 226 height 16
type input "2025 WEX COBRA Plan Setup LEAP Accela"
click at [464, 103] on span "Update" at bounding box center [470, 103] width 20 height 8
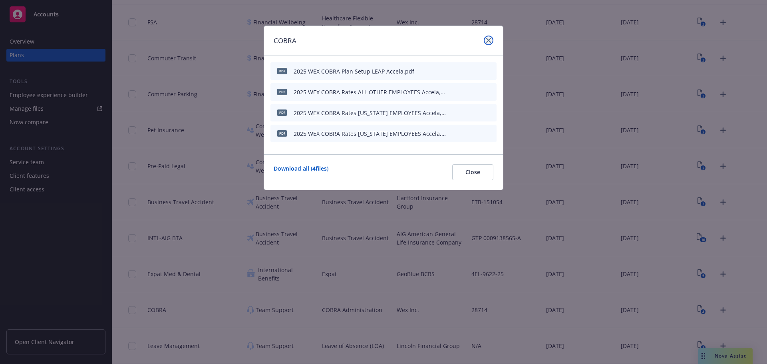
click at [487, 38] on link "close" at bounding box center [489, 41] width 10 height 10
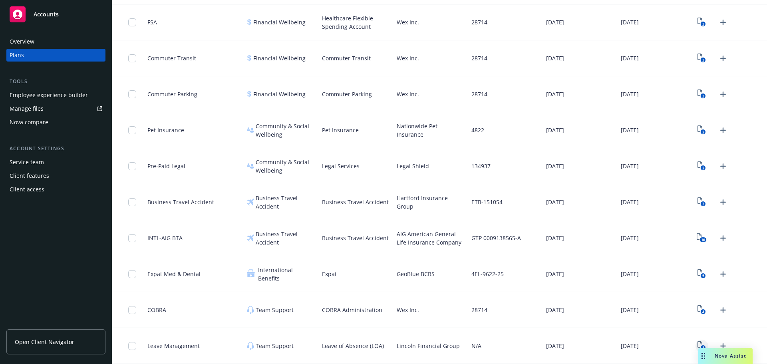
click at [699, 343] on icon "1" at bounding box center [701, 345] width 8 height 9
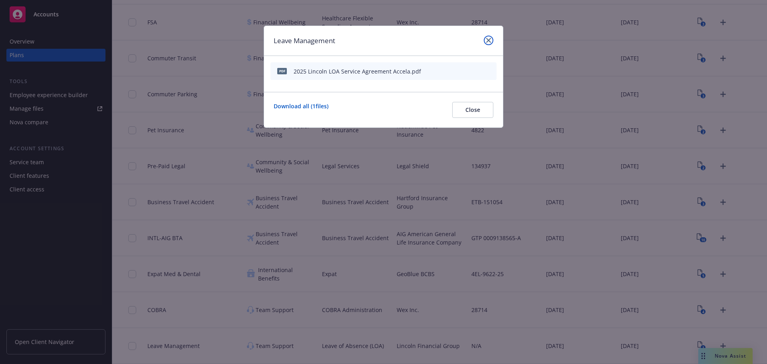
click at [487, 41] on icon "close" at bounding box center [488, 40] width 5 height 5
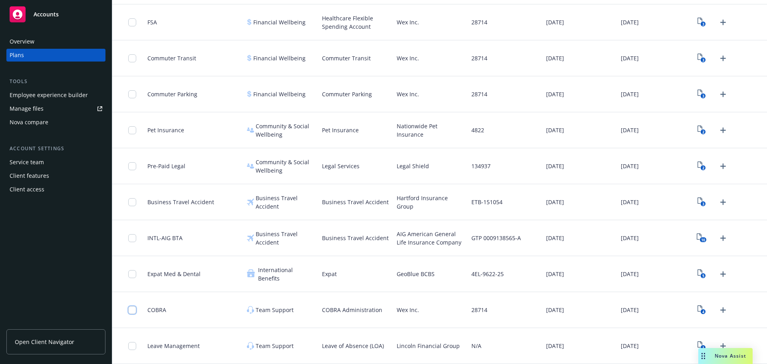
click at [133, 307] on input "checkbox" at bounding box center [132, 310] width 8 height 8
click at [134, 97] on input "checkbox" at bounding box center [132, 94] width 8 height 8
click at [131, 58] on input "checkbox" at bounding box center [132, 58] width 8 height 8
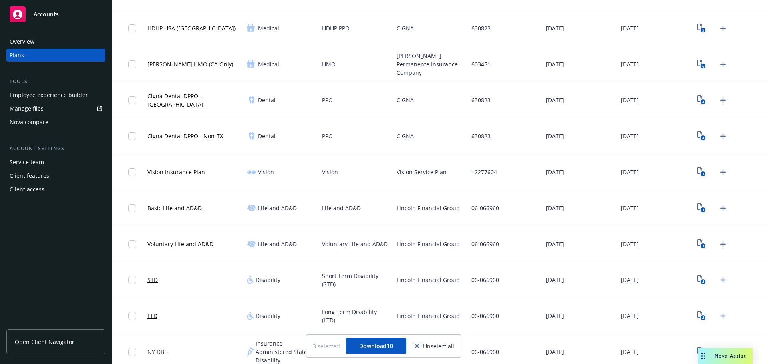
scroll to position [165, 0]
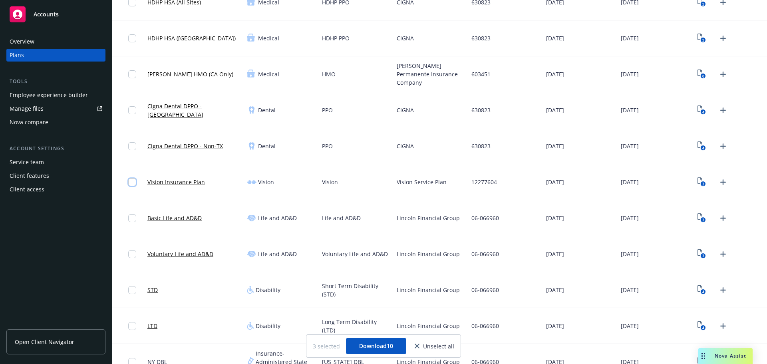
click at [132, 184] on input "checkbox" at bounding box center [132, 182] width 8 height 8
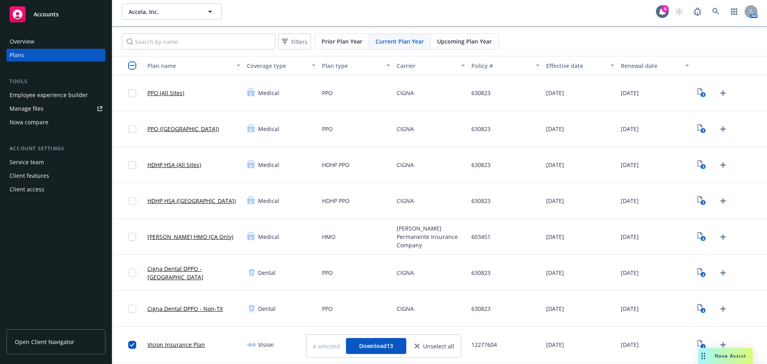
scroll to position [0, 0]
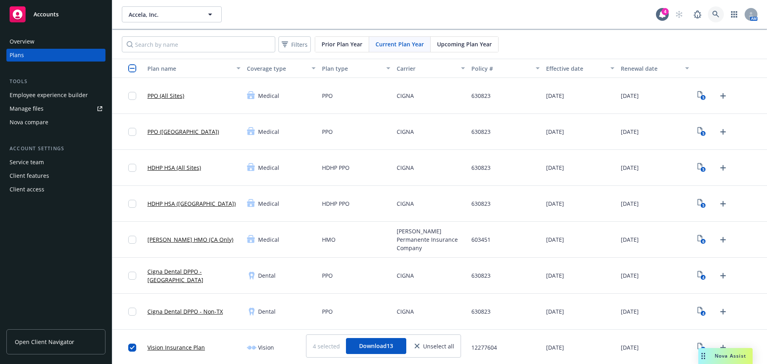
click at [708, 14] on link at bounding box center [716, 14] width 16 height 16
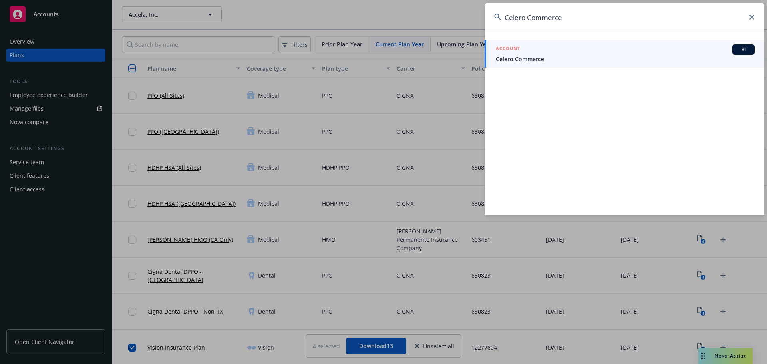
type input "Celero Commerce"
click at [565, 56] on span "Celero Commerce" at bounding box center [625, 59] width 259 height 8
